Goal: Task Accomplishment & Management: Manage account settings

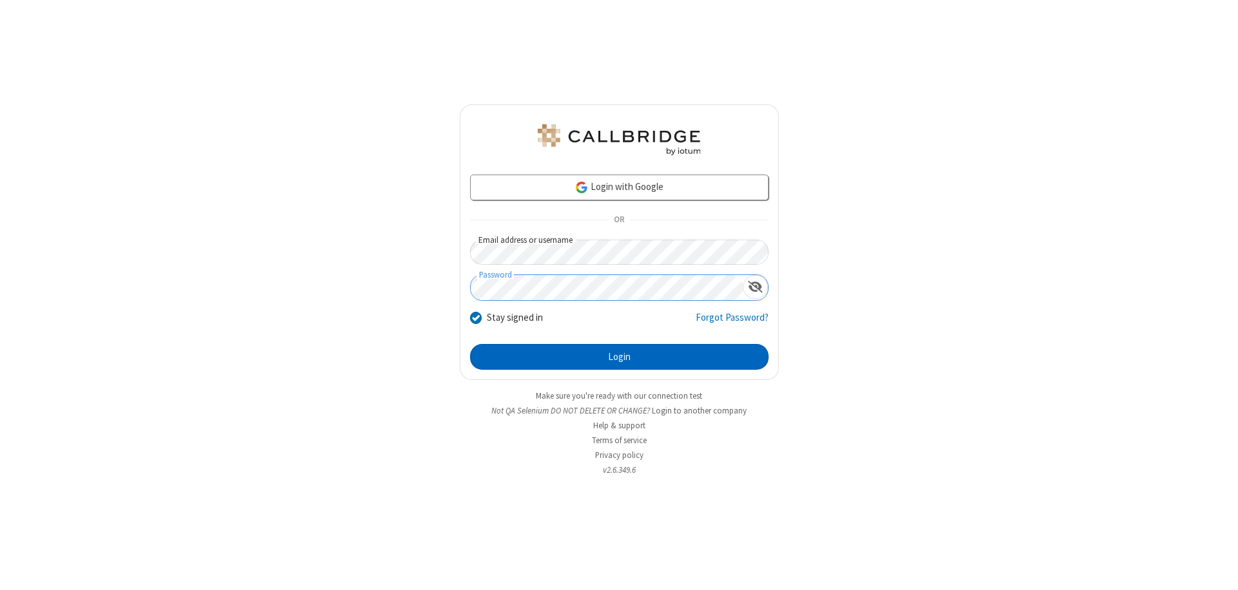
click at [619, 357] on button "Login" at bounding box center [619, 357] width 298 height 26
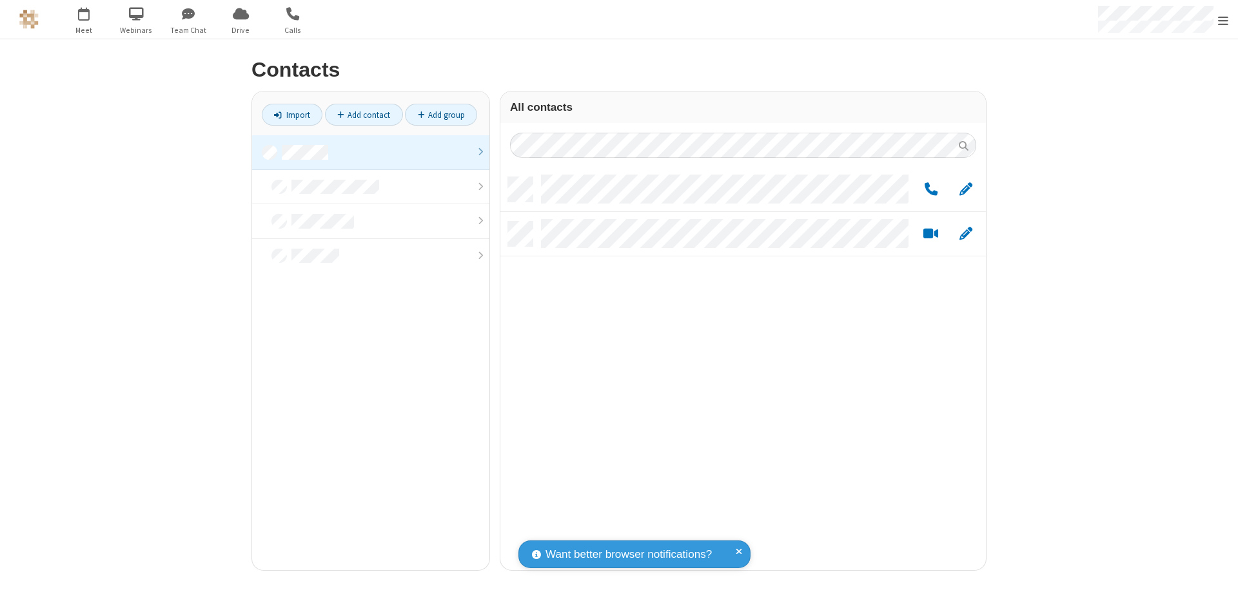
scroll to position [393, 476]
click at [441, 115] on link "Add group" at bounding box center [441, 115] width 72 height 22
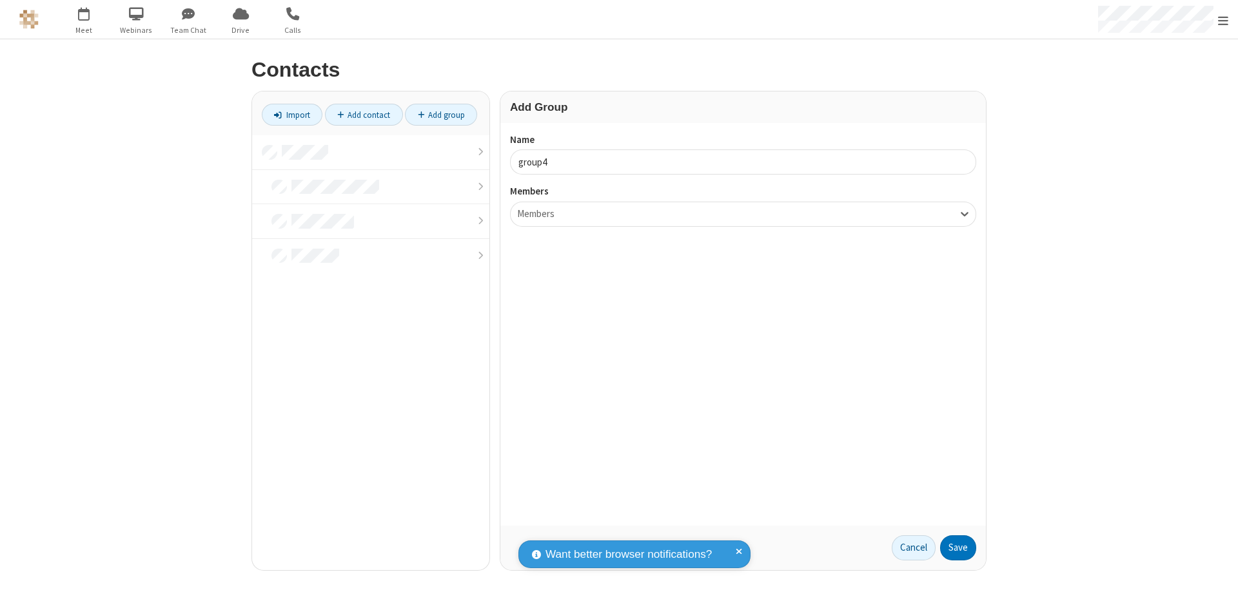
type input "group4"
type input "name20"
click at [958, 548] on button "Save" at bounding box center [958, 549] width 36 height 26
click at [364, 115] on link "Add contact" at bounding box center [364, 115] width 78 height 22
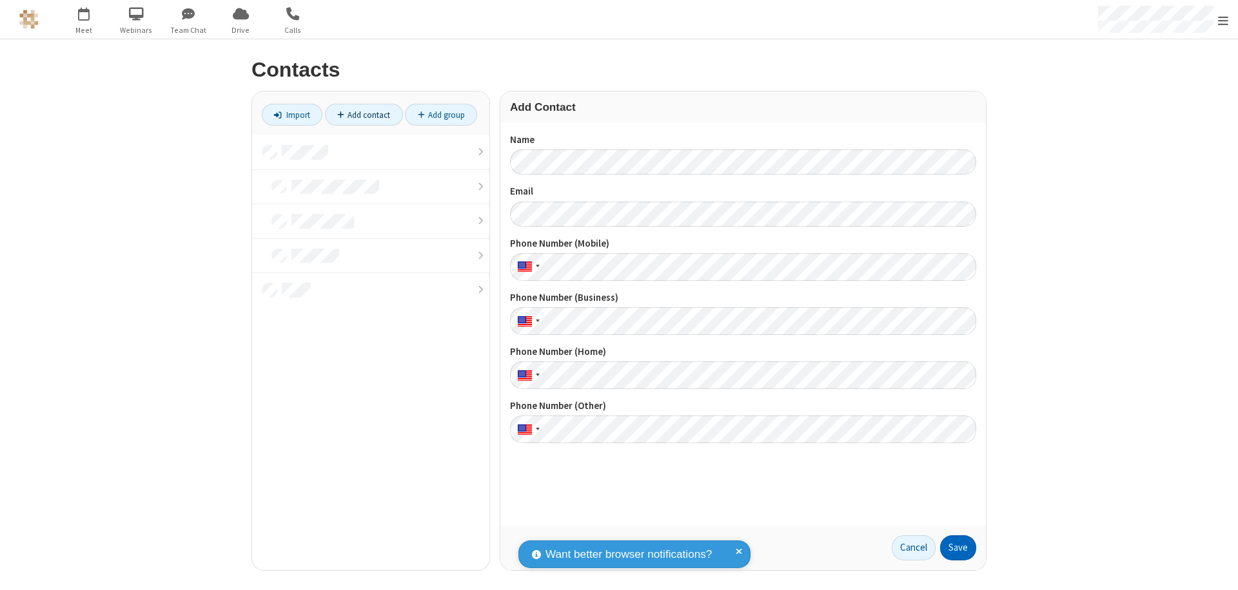
click at [958, 548] on button "Save" at bounding box center [958, 549] width 36 height 26
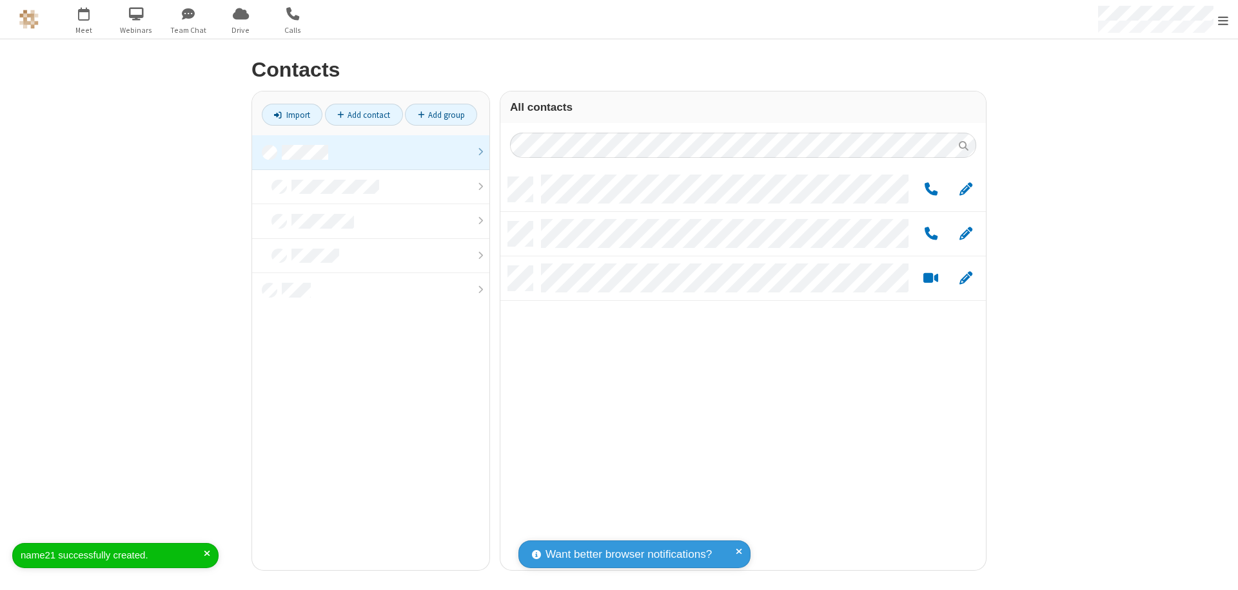
scroll to position [393, 476]
